Goal: Task Accomplishment & Management: Manage account settings

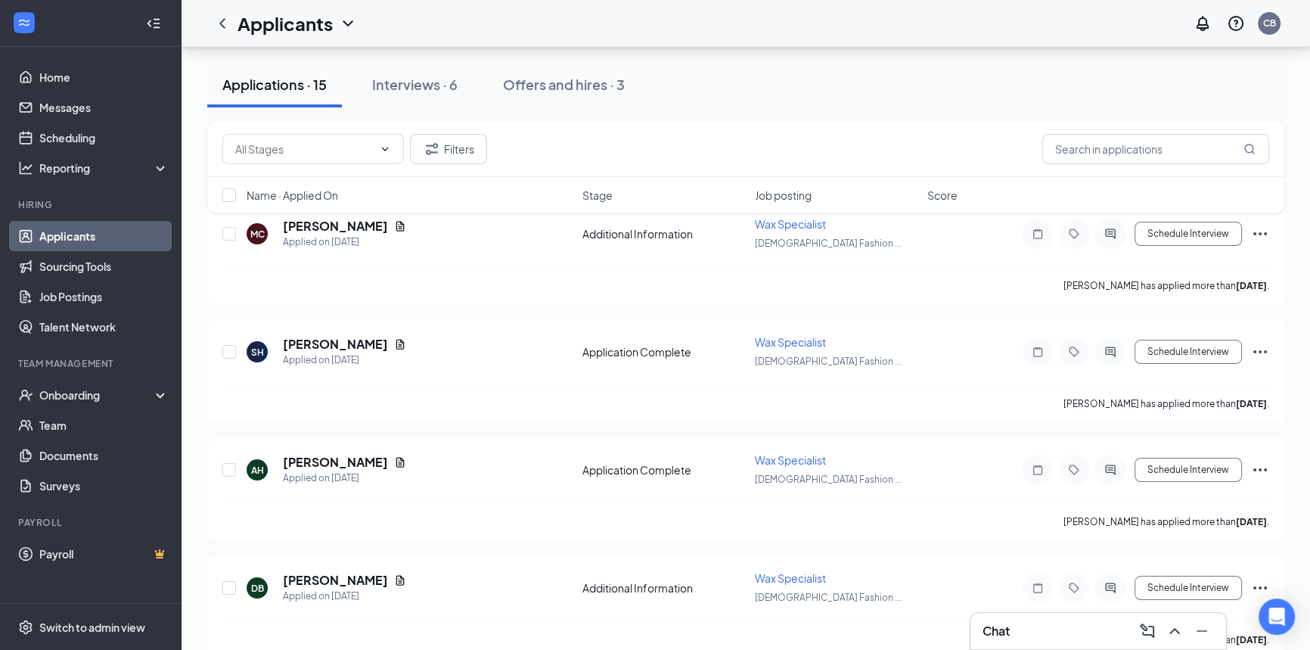
scroll to position [91, 0]
click at [72, 135] on link "Scheduling" at bounding box center [103, 138] width 129 height 30
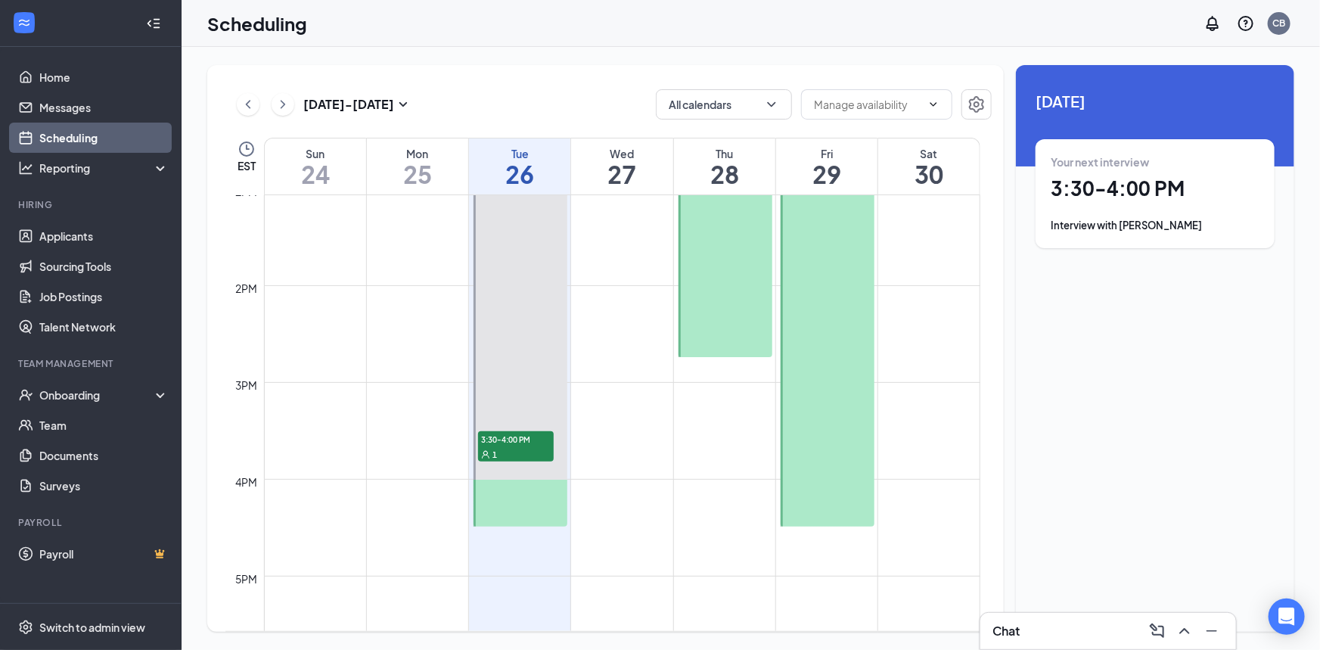
scroll to position [1293, 0]
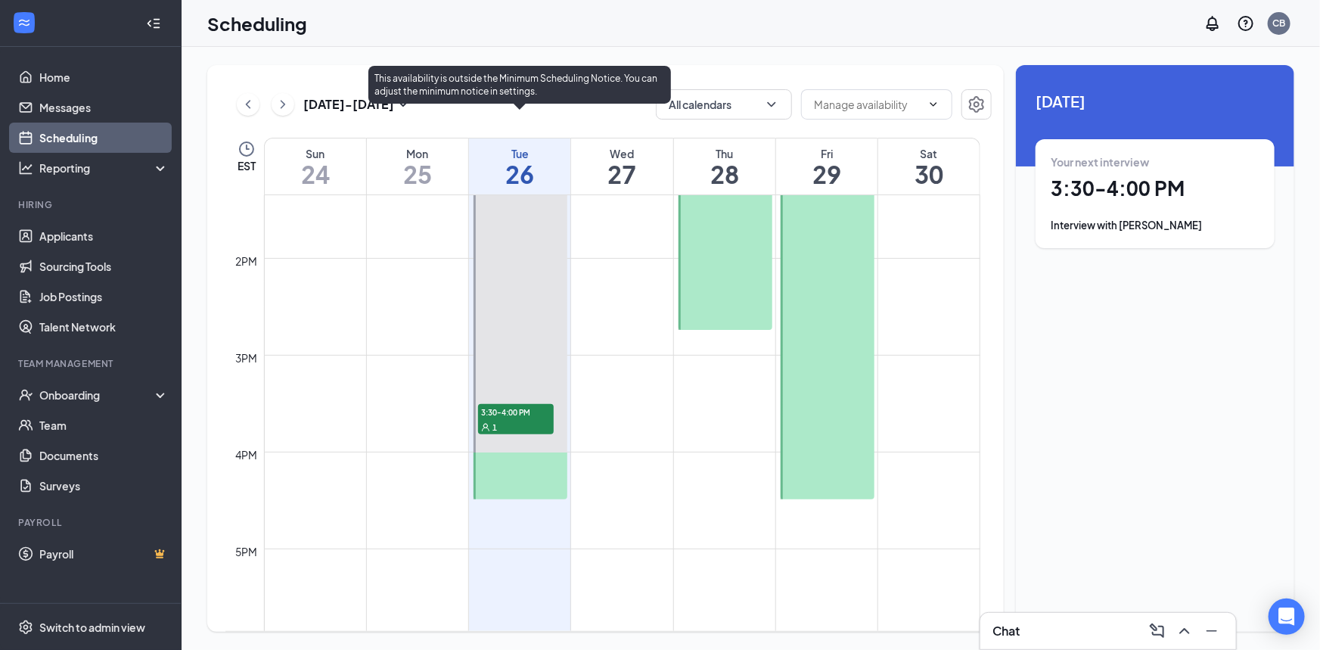
click at [536, 412] on span "3:30-4:00 PM" at bounding box center [516, 411] width 76 height 15
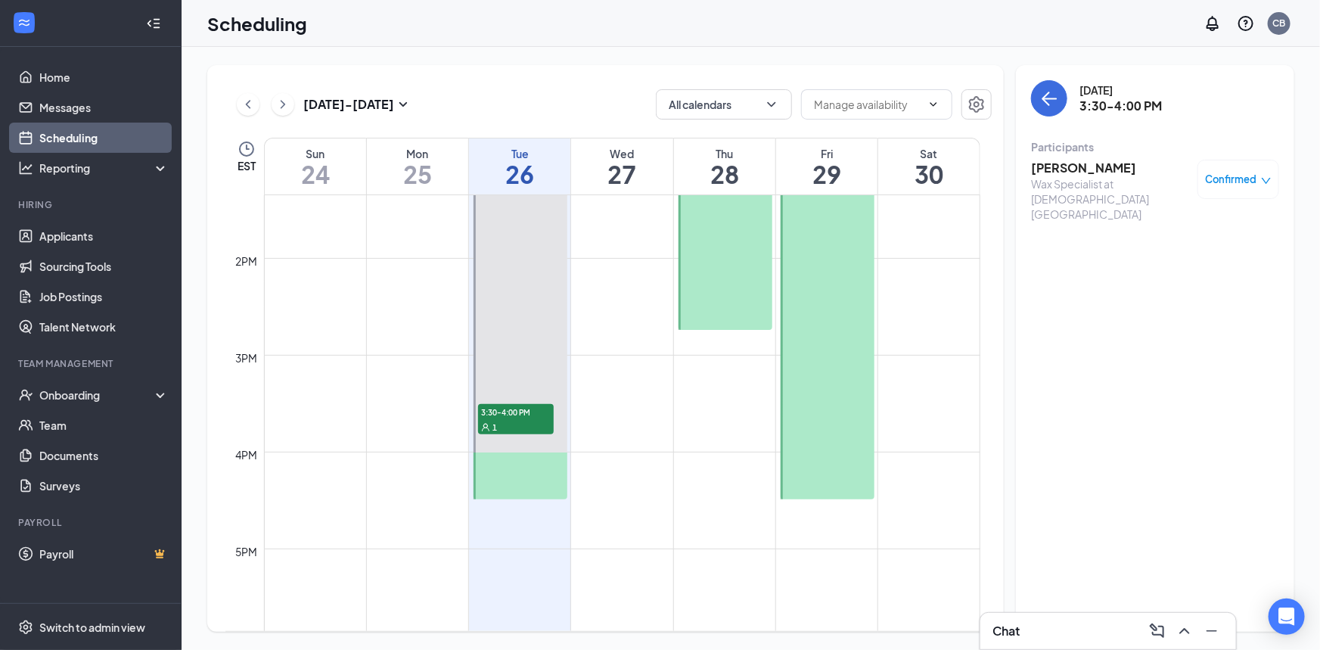
click at [1083, 163] on h3 "[PERSON_NAME]" at bounding box center [1110, 168] width 159 height 17
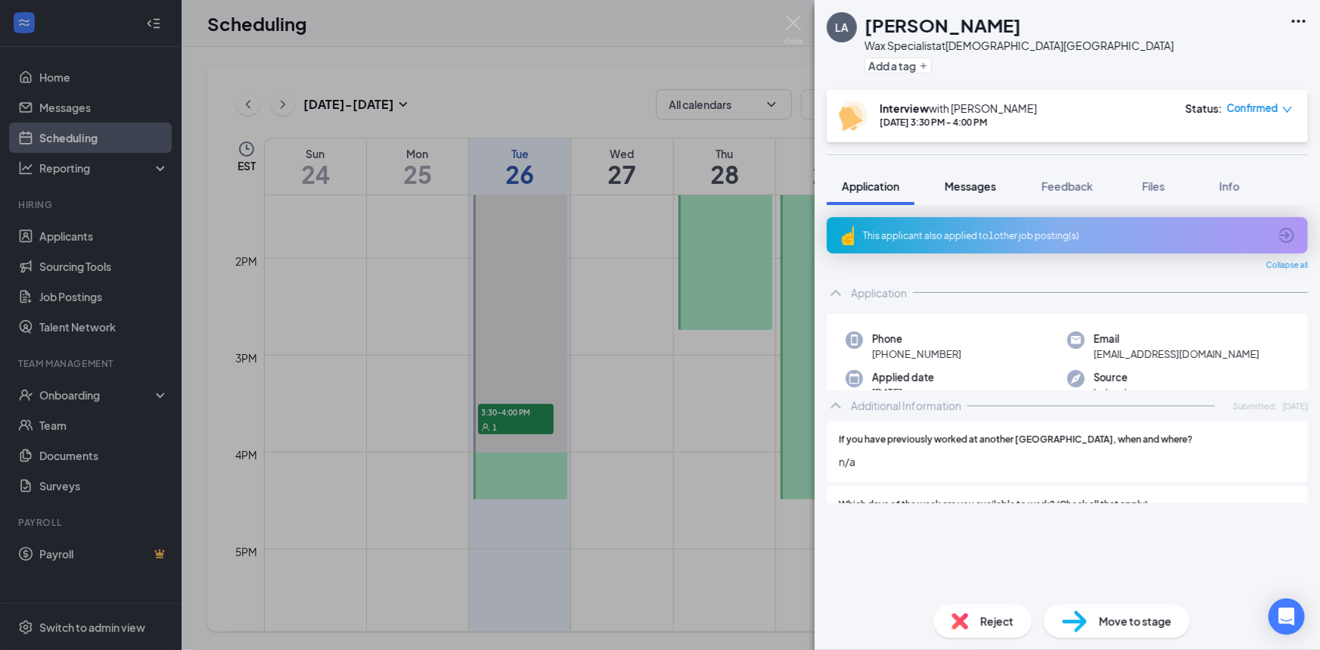
click at [975, 188] on span "Messages" at bounding box center [970, 186] width 51 height 14
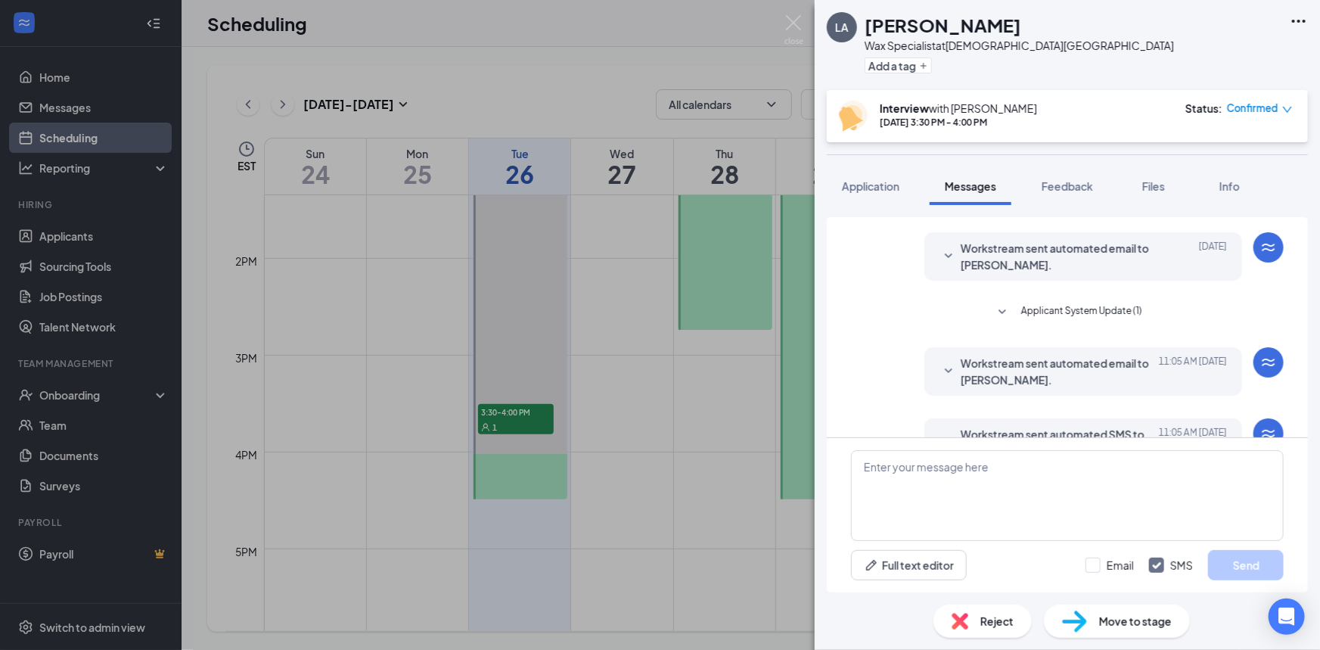
scroll to position [484, 0]
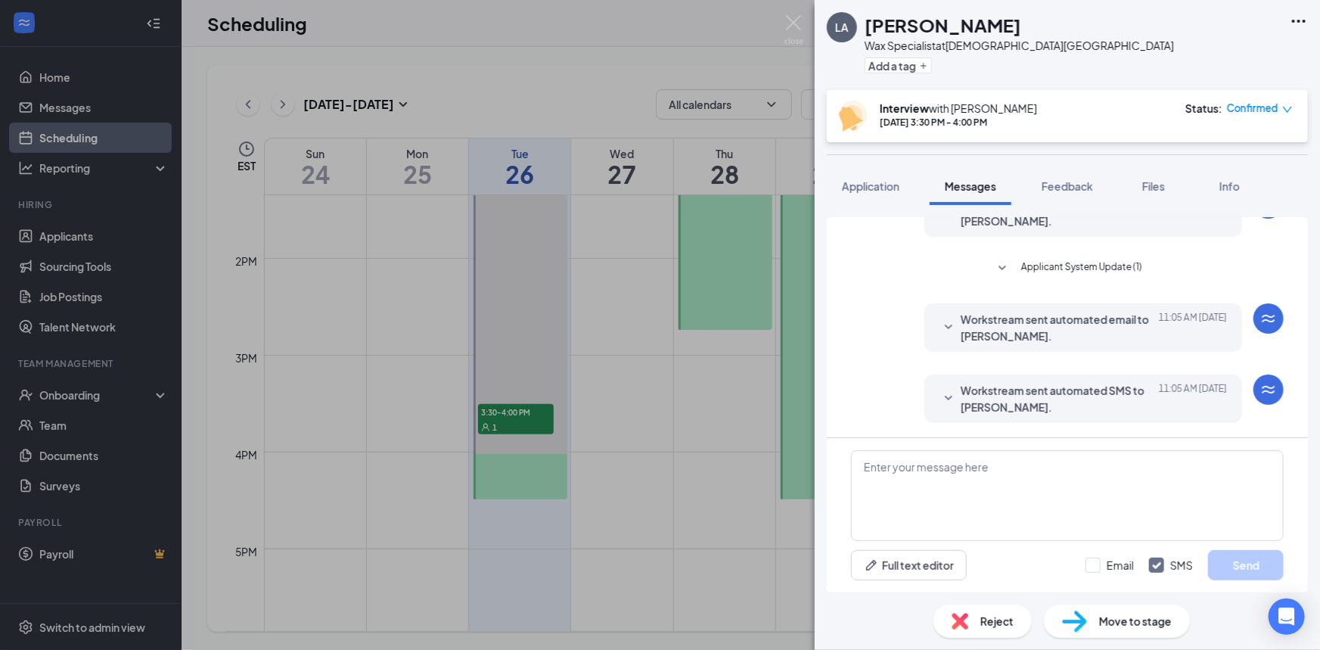
click at [1002, 394] on span "Workstream sent automated SMS to [PERSON_NAME]." at bounding box center [1060, 398] width 198 height 33
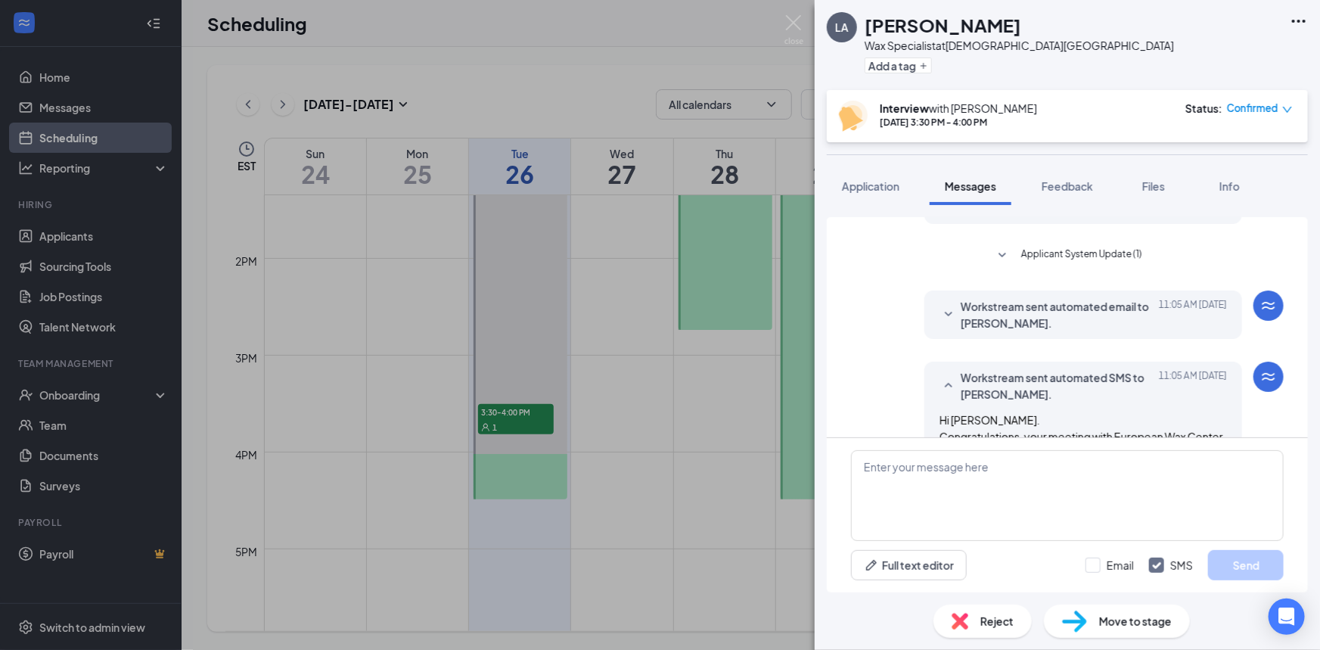
scroll to position [486, 0]
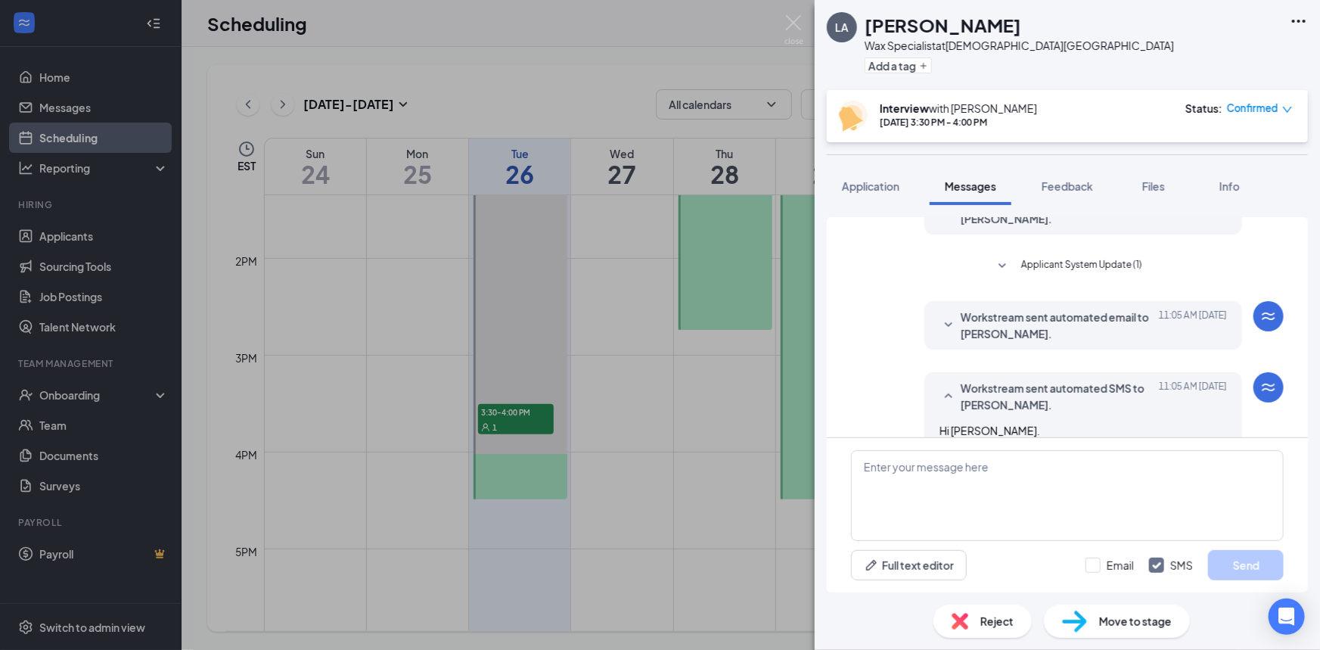
click at [1026, 314] on span "Workstream sent automated email to [PERSON_NAME]." at bounding box center [1060, 325] width 198 height 33
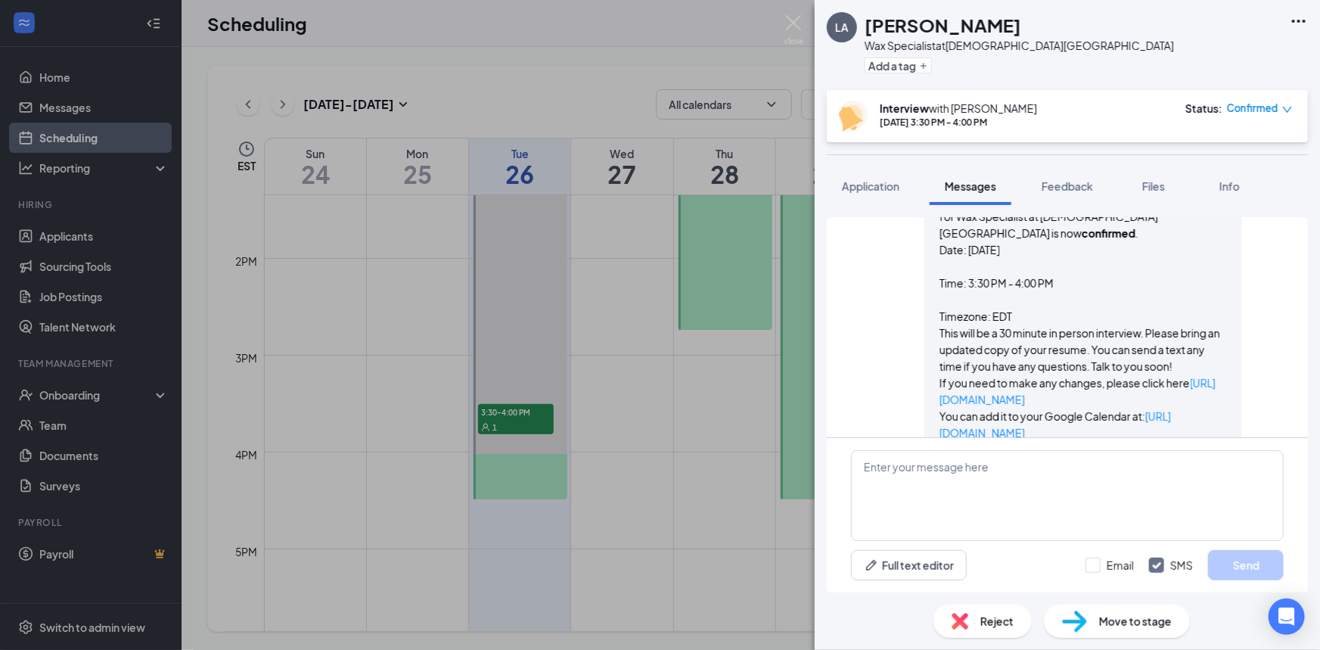
scroll to position [670, 0]
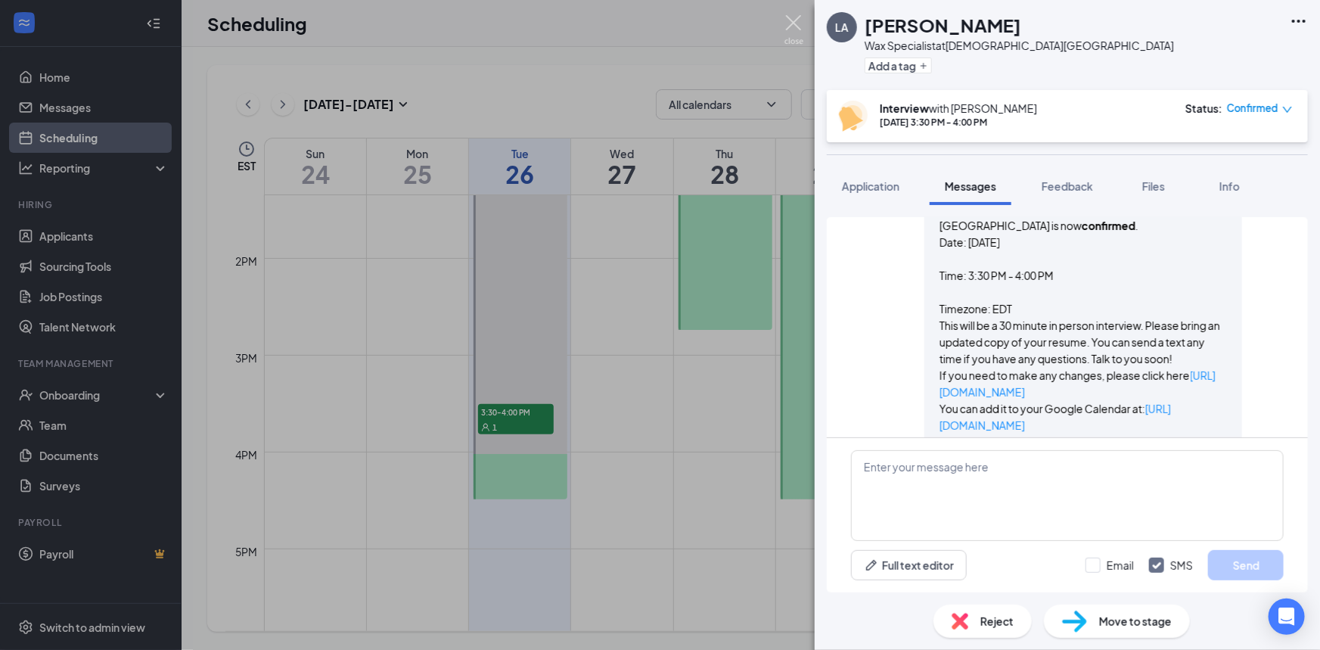
click at [784, 22] on img at bounding box center [793, 30] width 19 height 30
